Goal: Information Seeking & Learning: Learn about a topic

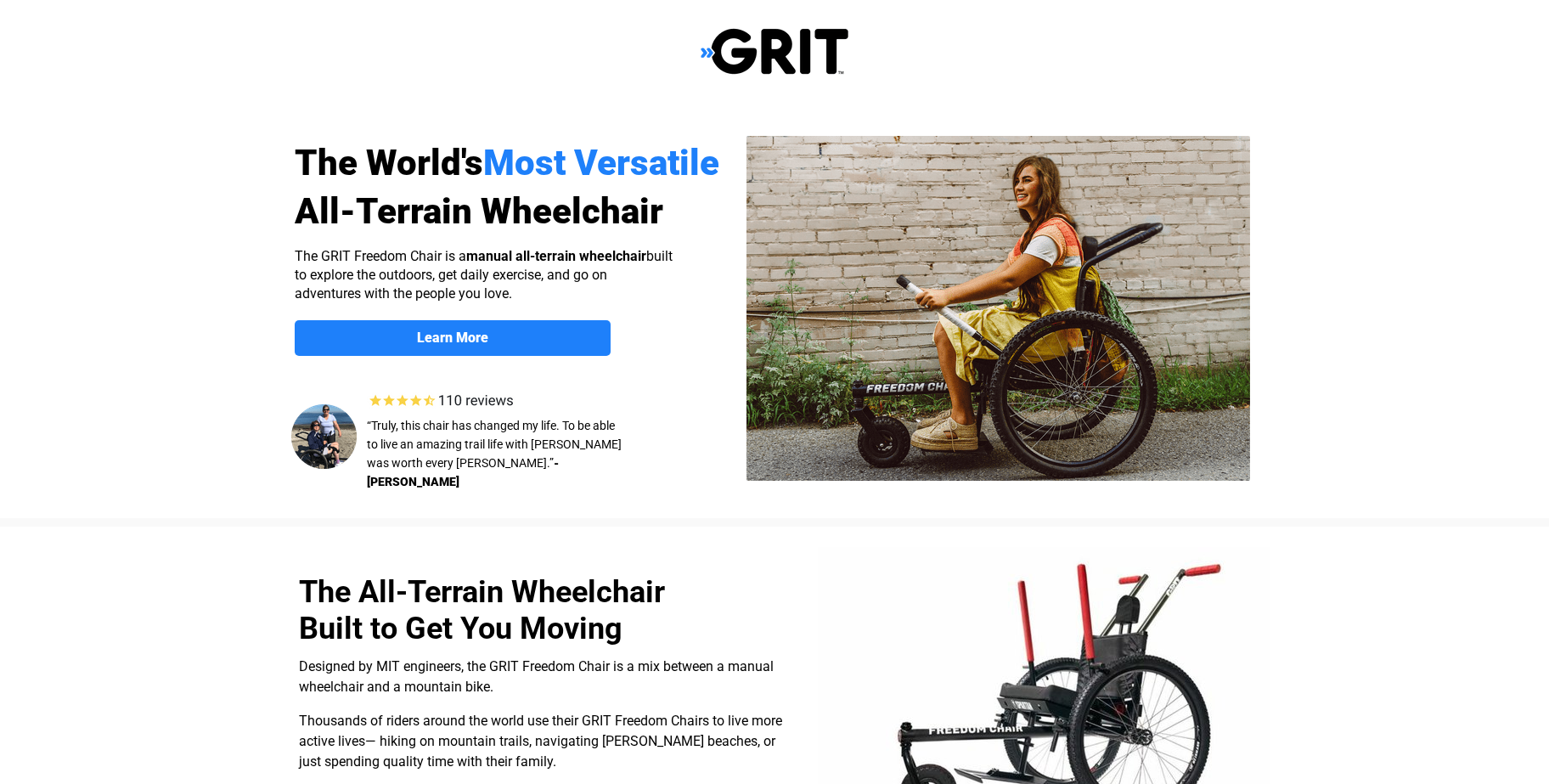
select select "US"
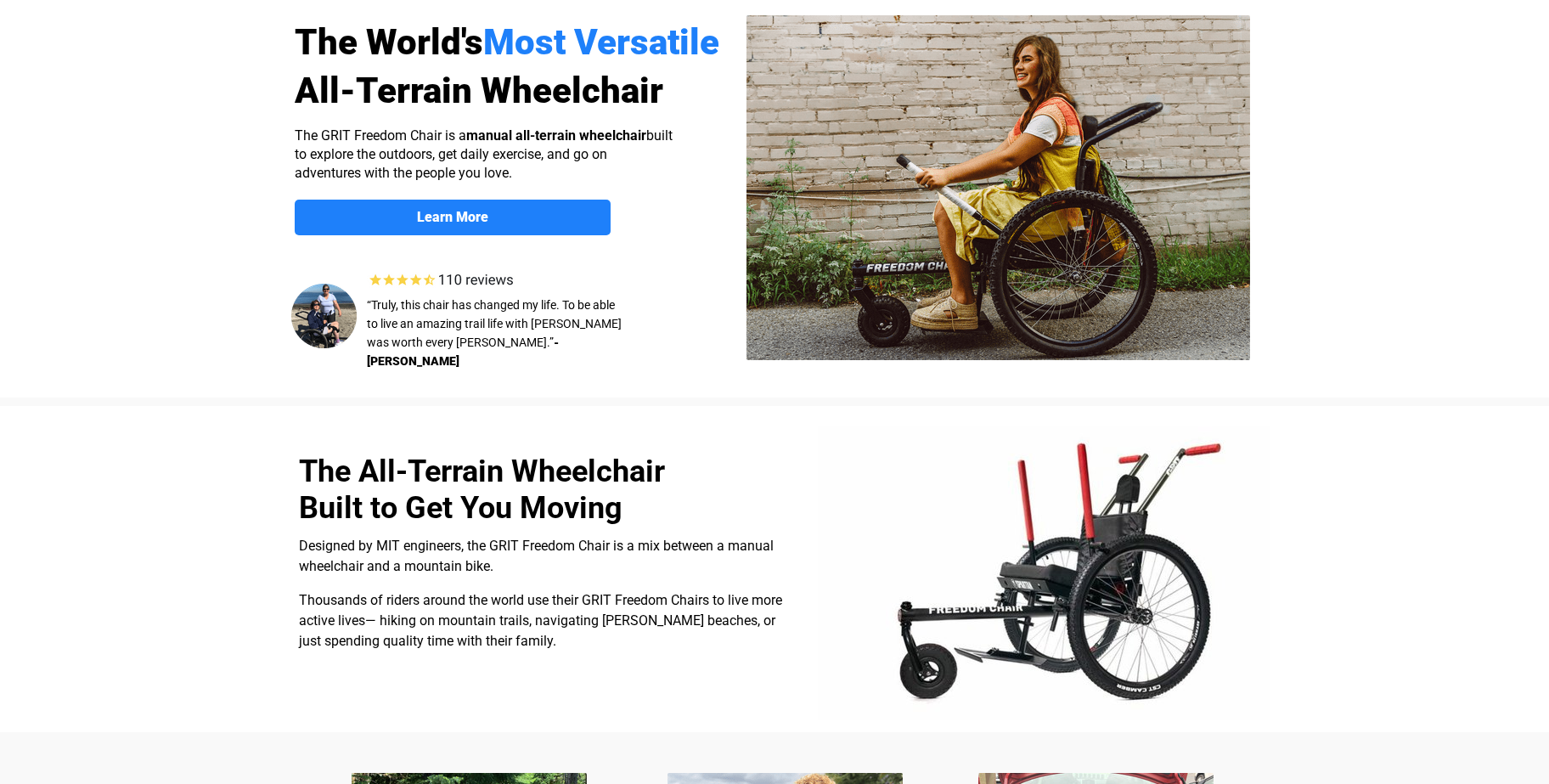
scroll to position [88, 0]
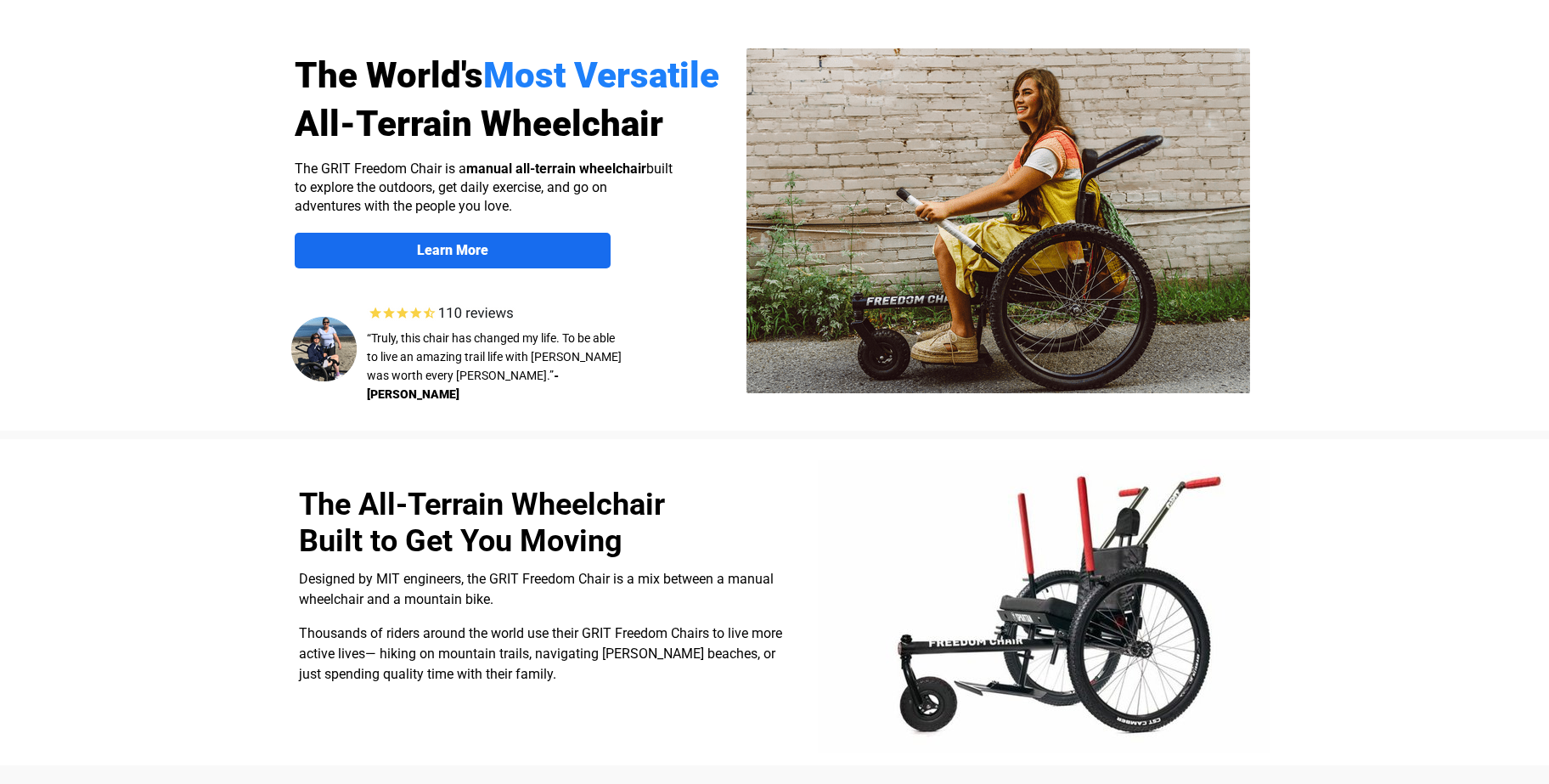
click at [502, 239] on link "Learn More" at bounding box center [453, 250] width 316 height 35
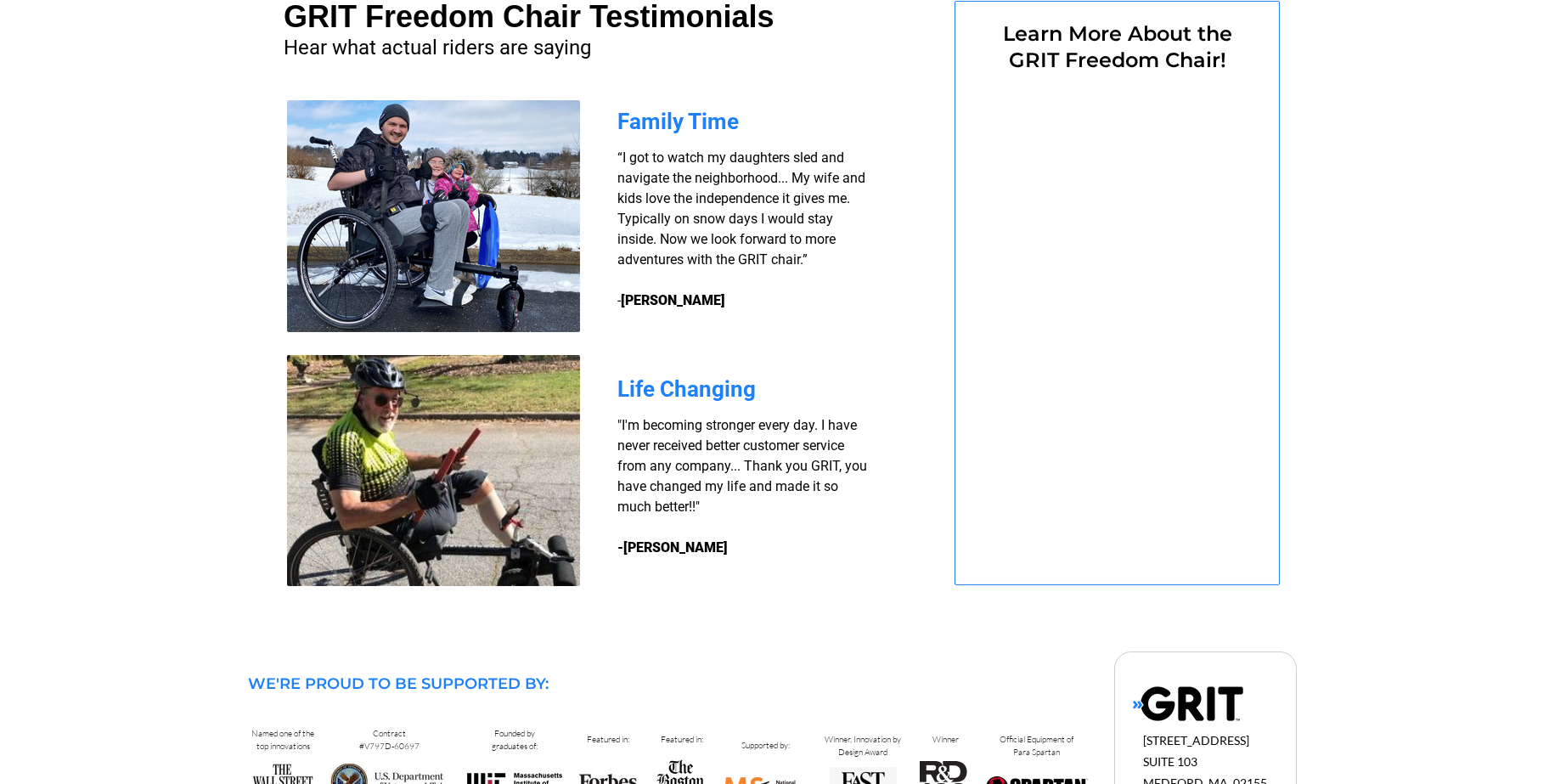
select select "US"
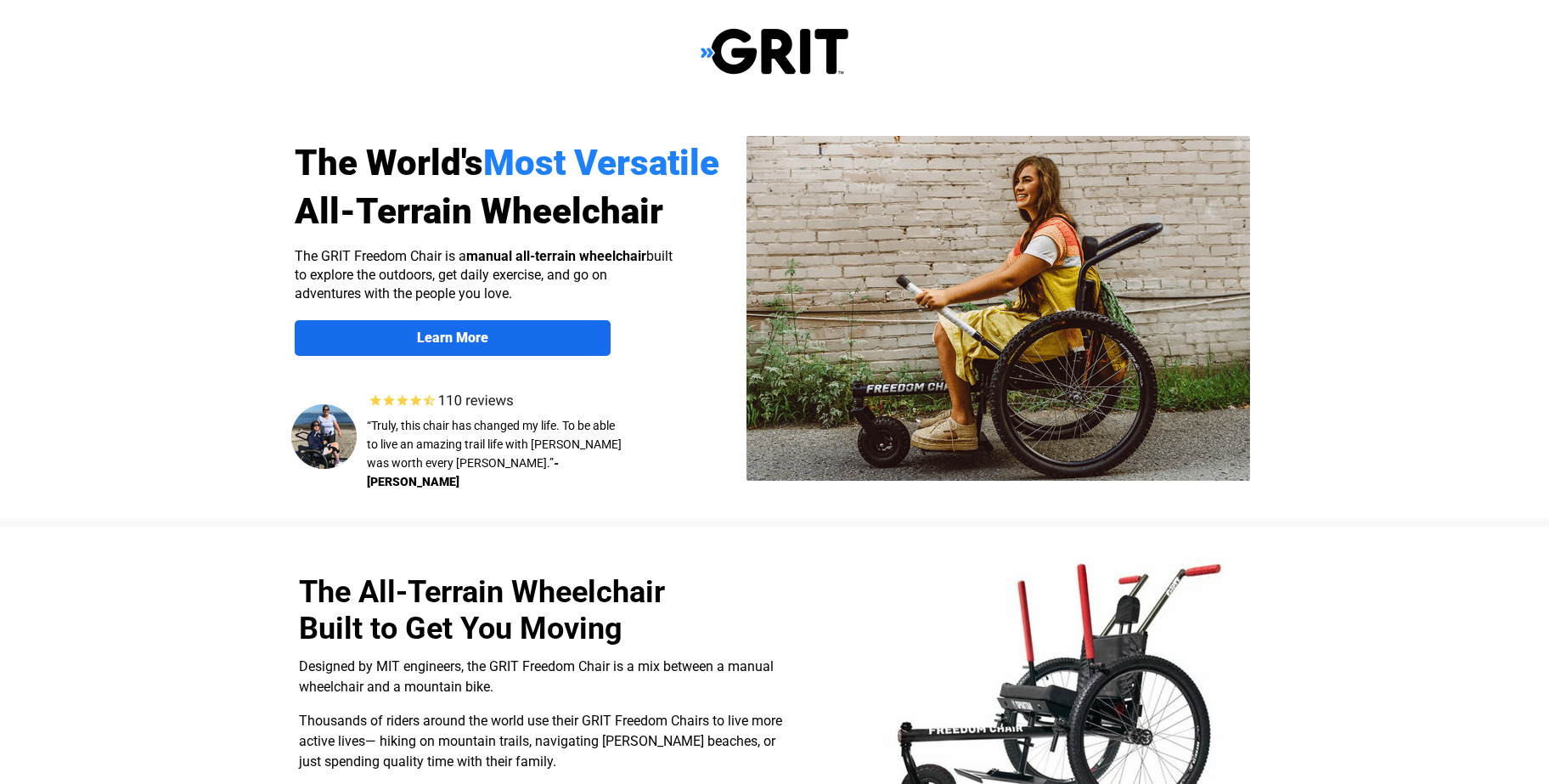
click at [456, 336] on strong "Learn More" at bounding box center [453, 337] width 72 height 16
